Goal: Transaction & Acquisition: Purchase product/service

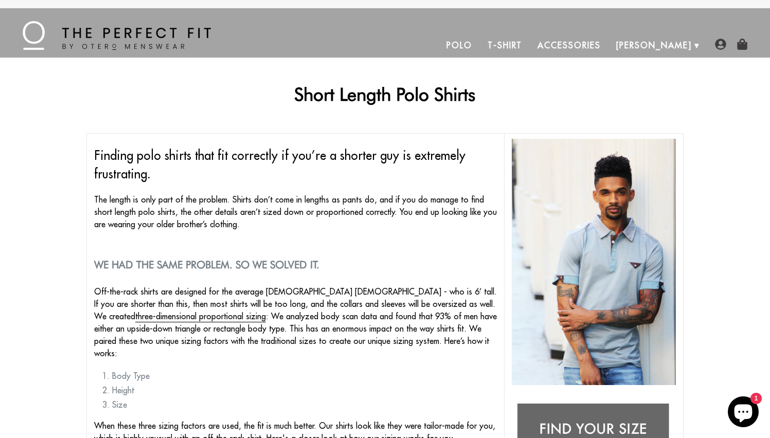
click at [480, 47] on link "Polo" at bounding box center [459, 45] width 41 height 25
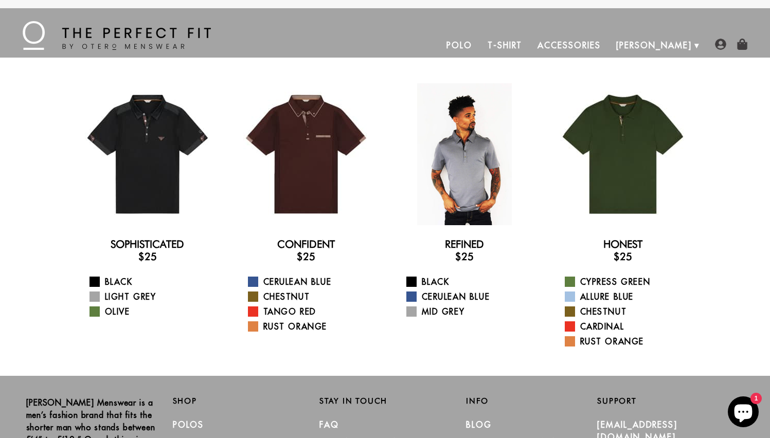
click at [470, 143] on div at bounding box center [465, 154] width 142 height 142
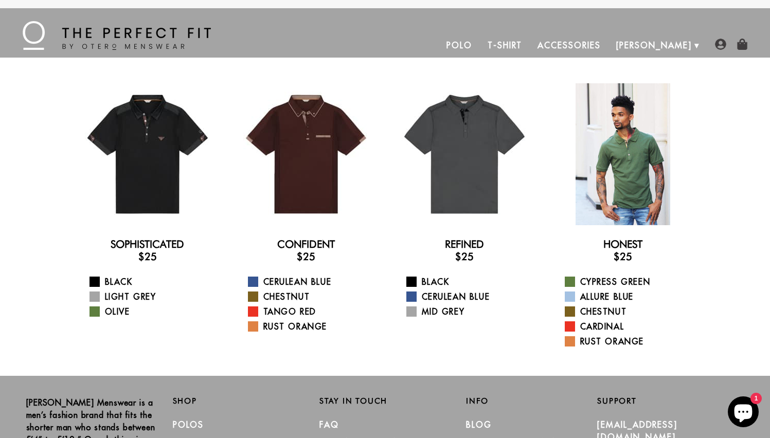
click at [618, 149] on div at bounding box center [623, 154] width 142 height 142
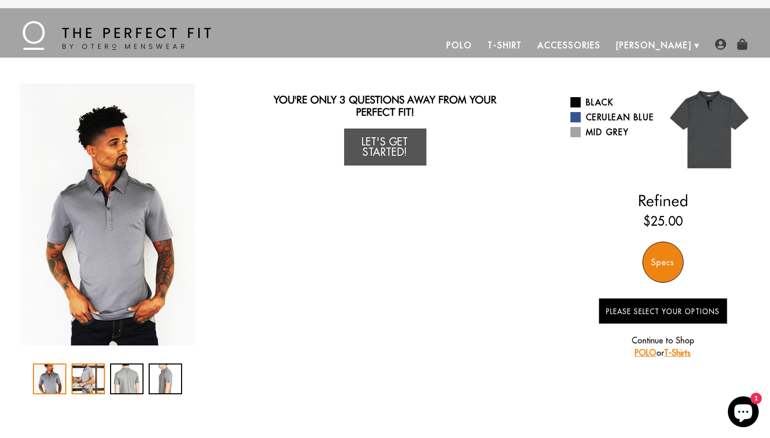
click at [87, 370] on div "2 / 4" at bounding box center [88, 379] width 33 height 31
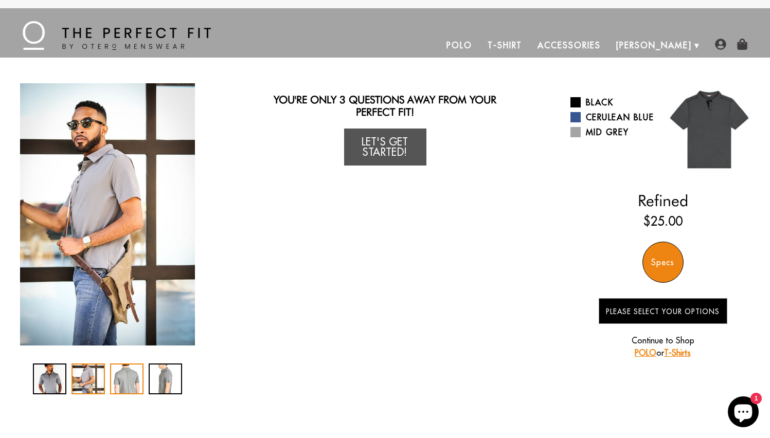
click at [126, 375] on div "3 / 4" at bounding box center [126, 379] width 33 height 31
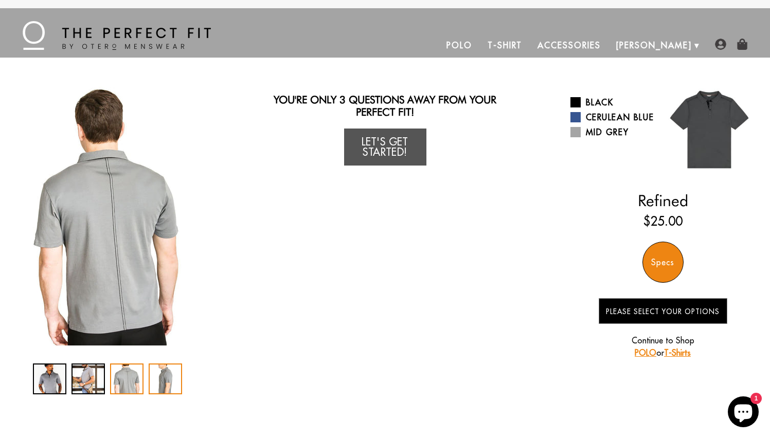
click at [163, 375] on div "4 / 4" at bounding box center [165, 379] width 33 height 31
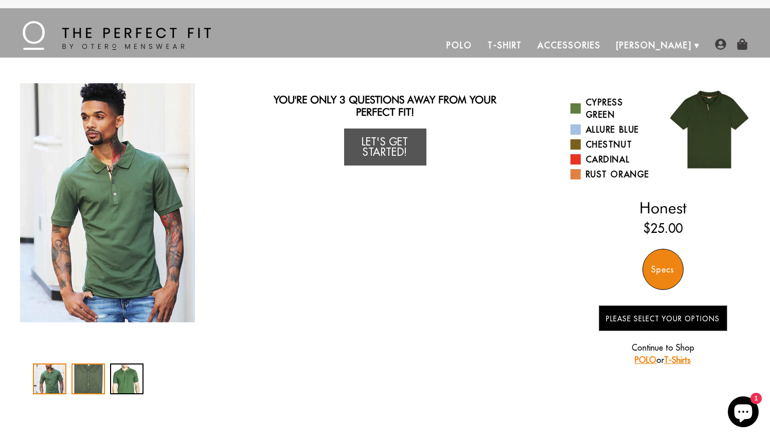
click at [83, 381] on div "2 / 3" at bounding box center [88, 379] width 33 height 31
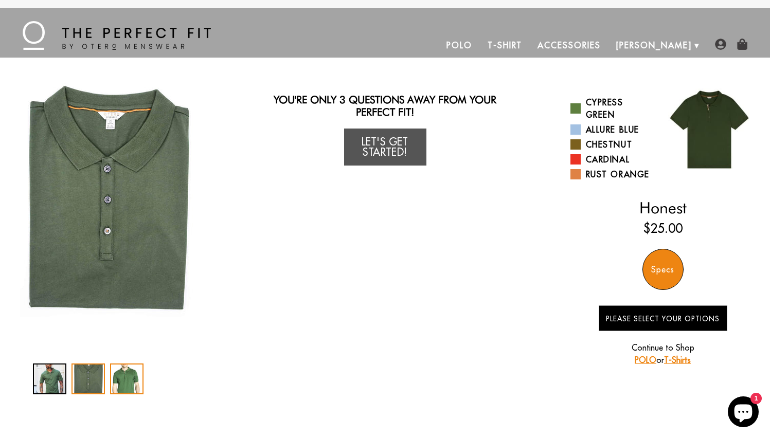
click at [118, 377] on div "3 / 3" at bounding box center [126, 379] width 33 height 31
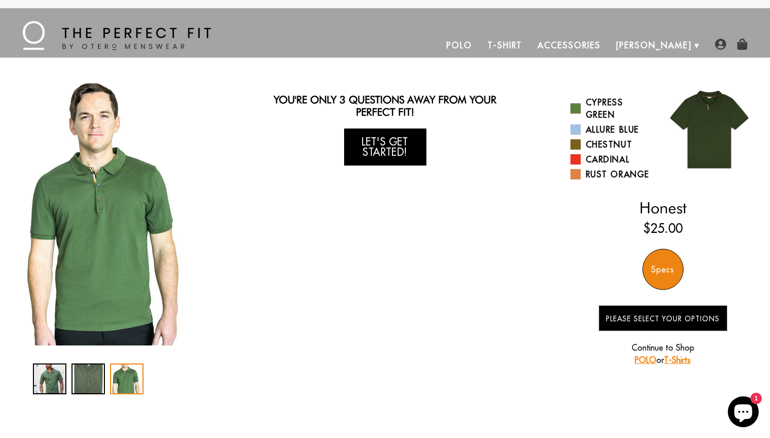
click at [405, 146] on link "Let's Get Started!" at bounding box center [385, 147] width 82 height 37
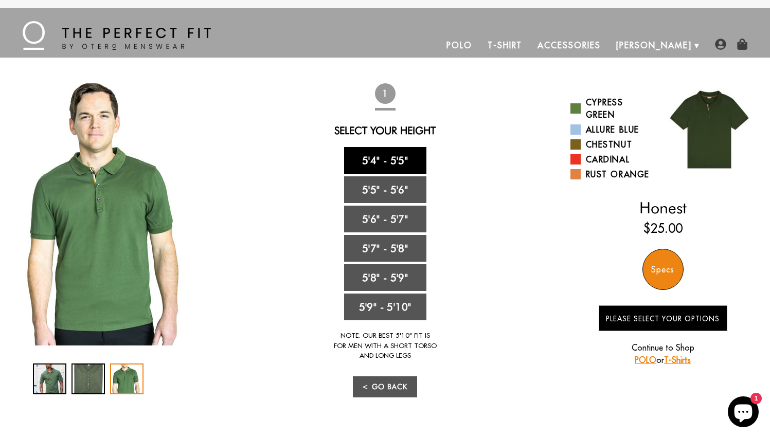
click at [399, 159] on link "5'4" - 5'5"" at bounding box center [385, 160] width 82 height 27
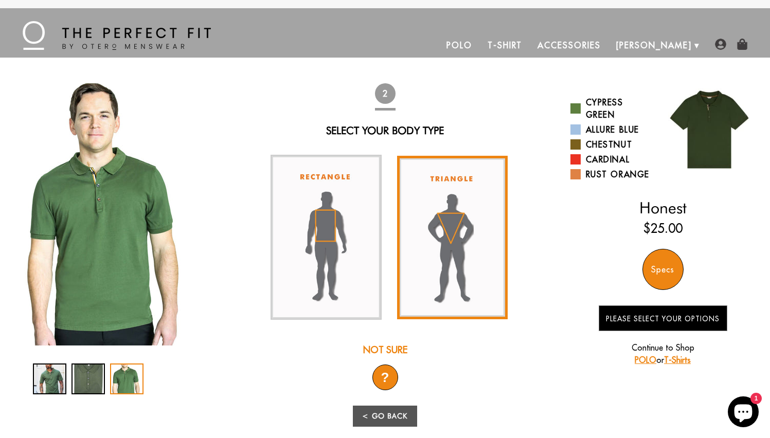
click at [438, 209] on img at bounding box center [452, 238] width 111 height 164
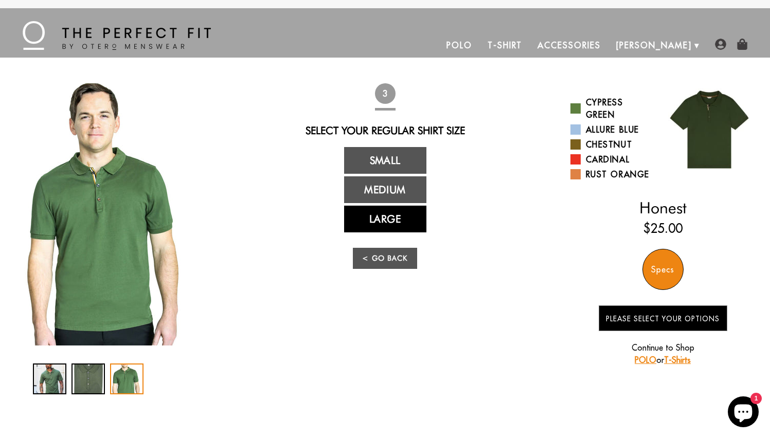
click at [399, 220] on link "Large" at bounding box center [385, 219] width 82 height 27
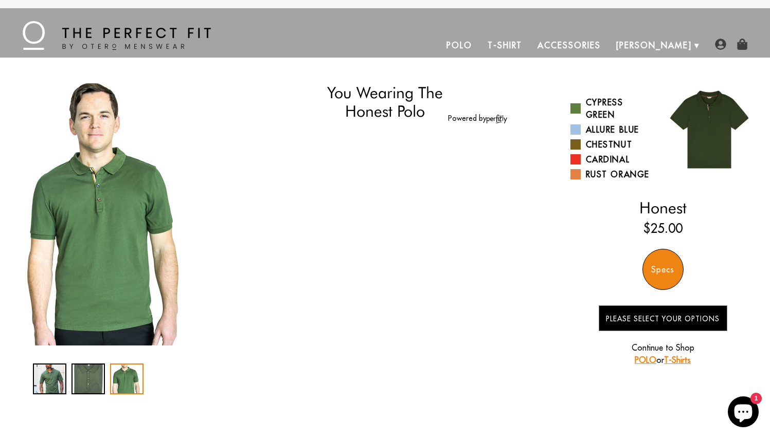
select select "triangle"
select select "L"
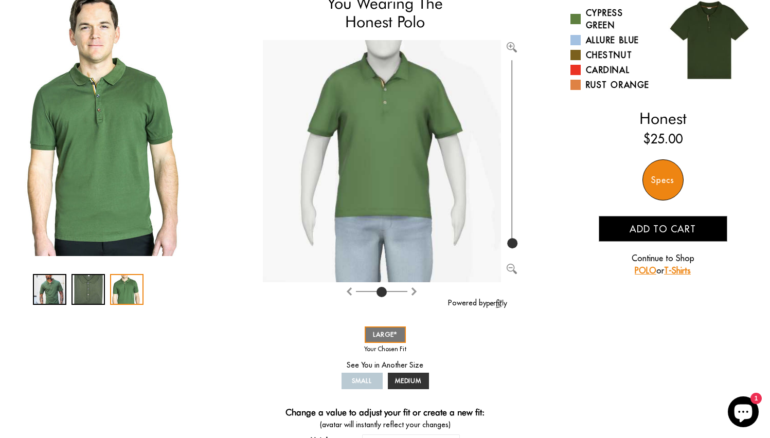
scroll to position [105, 0]
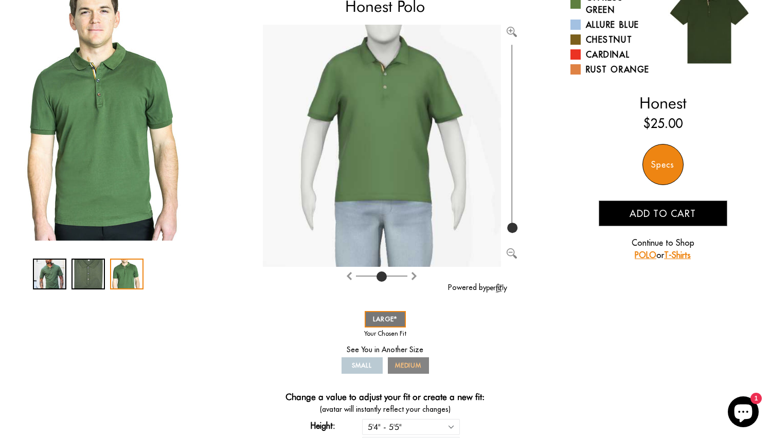
click at [407, 367] on span "MEDIUM" at bounding box center [408, 366] width 27 height 8
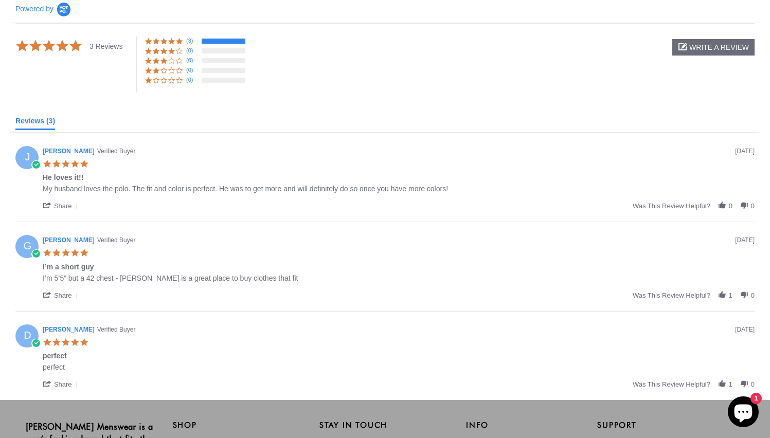
scroll to position [629, 0]
click at [464, 270] on div "I’m a short guy Review by Greg G. on 19 Jun 2023 review stating I’m a short guy…" at bounding box center [399, 272] width 712 height 20
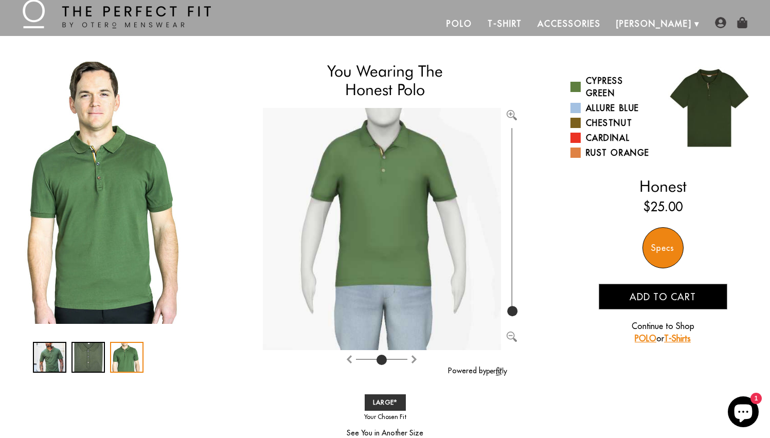
scroll to position [0, 0]
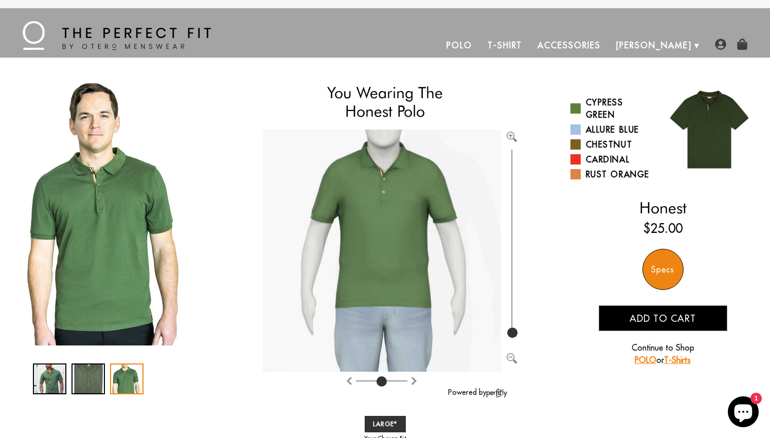
click at [530, 45] on link "T-Shirt" at bounding box center [505, 45] width 50 height 25
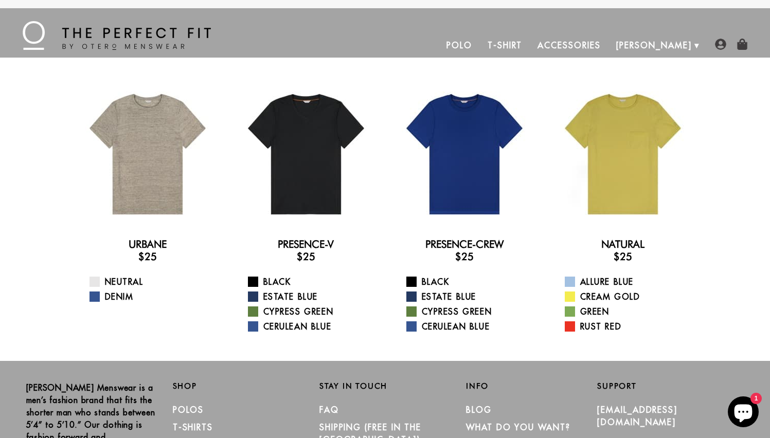
click at [608, 47] on link "Accessories" at bounding box center [569, 45] width 78 height 25
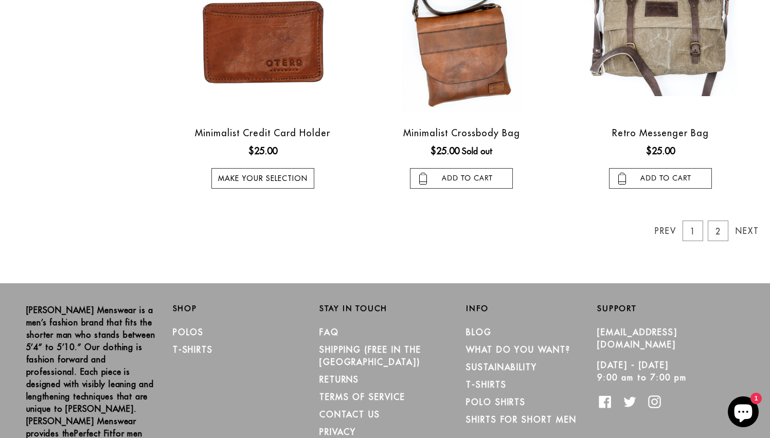
scroll to position [984, 0]
